Goal: Information Seeking & Learning: Learn about a topic

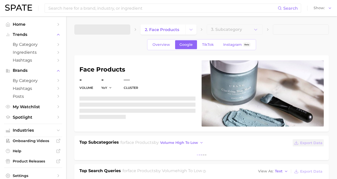
click at [109, 8] on input at bounding box center [163, 8] width 230 height 9
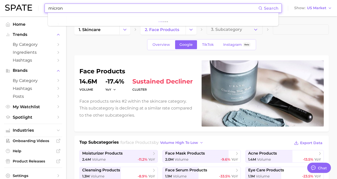
type input "microne"
type textarea "x"
type input "microneedling"
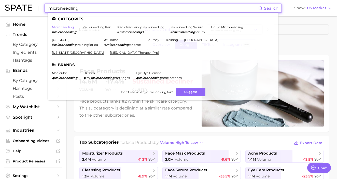
click at [67, 26] on link "microneedling" at bounding box center [63, 27] width 22 height 4
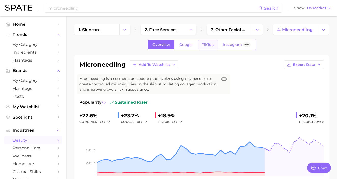
click at [201, 45] on link "TikTok" at bounding box center [208, 44] width 20 height 9
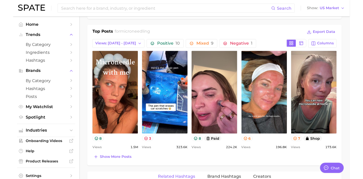
scroll to position [257, 0]
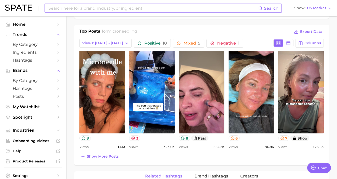
type textarea "x"
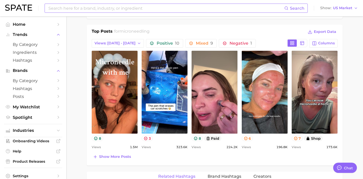
click at [148, 11] on input at bounding box center [166, 8] width 236 height 9
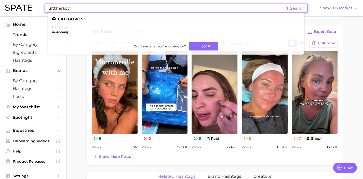
type input "ulttherapy"
drag, startPoint x: 53, startPoint y: 27, endPoint x: 55, endPoint y: 28, distance: 2.7
click at [53, 27] on link "ultherapy" at bounding box center [59, 27] width 15 height 4
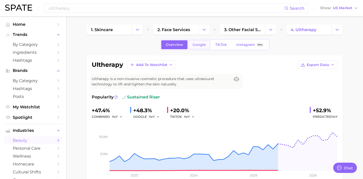
click at [205, 49] on link "Google" at bounding box center [199, 44] width 22 height 9
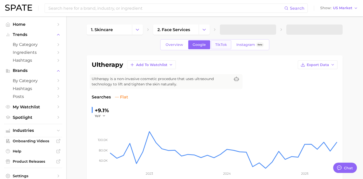
click at [220, 46] on span "TikTok" at bounding box center [221, 44] width 12 height 4
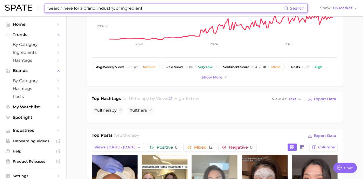
scroll to position [1, 0]
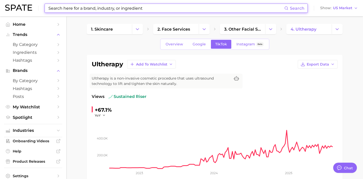
click at [136, 7] on input at bounding box center [166, 8] width 236 height 9
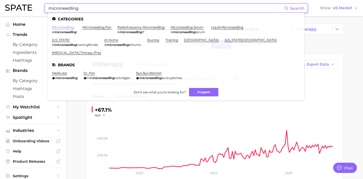
type input "microneedling"
click at [61, 28] on link "microneedling" at bounding box center [63, 27] width 22 height 4
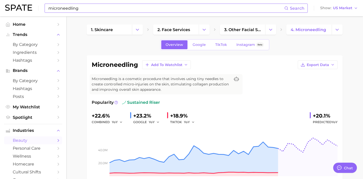
type textarea "x"
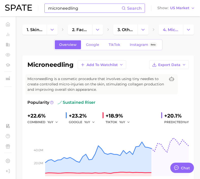
click at [63, 2] on div "microneedling Search Show US Market" at bounding box center [100, 8] width 190 height 16
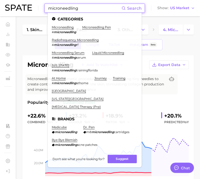
click at [65, 8] on input "microneedling" at bounding box center [85, 8] width 74 height 9
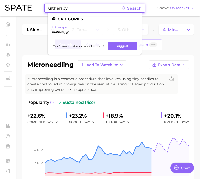
type input "ultherapy"
click at [58, 26] on link "ultherapy" at bounding box center [59, 27] width 15 height 4
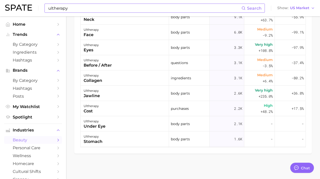
type textarea "x"
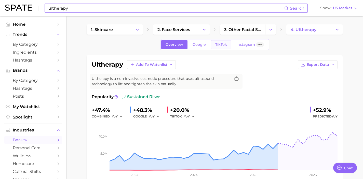
click at [221, 45] on span "TikTok" at bounding box center [221, 44] width 12 height 4
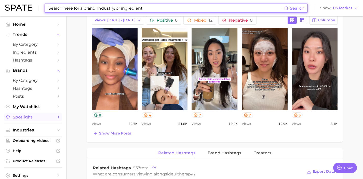
scroll to position [256, 0]
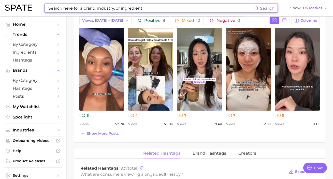
type textarea "x"
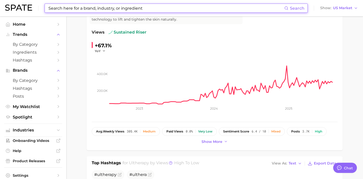
scroll to position [0, 0]
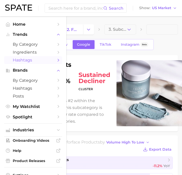
click at [30, 63] on link "Hashtags" at bounding box center [33, 60] width 58 height 8
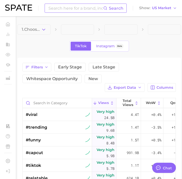
click at [66, 11] on input at bounding box center [75, 8] width 55 height 9
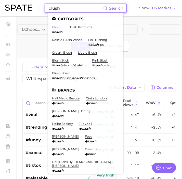
type input "blush"
click at [57, 28] on link "blush" at bounding box center [56, 27] width 9 height 4
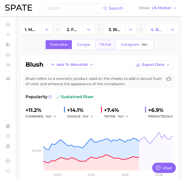
click at [108, 45] on span "TikTok" at bounding box center [105, 44] width 12 height 4
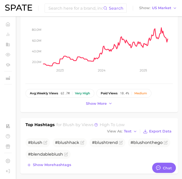
scroll to position [113, 0]
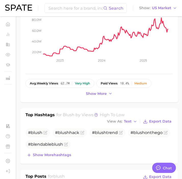
type input "blush"
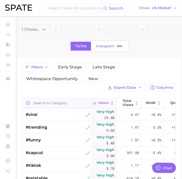
click at [54, 101] on input "Search in category" at bounding box center [57, 103] width 69 height 10
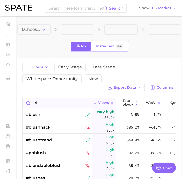
type input "b"
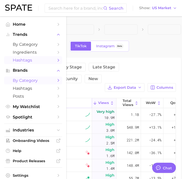
type input "bronzer"
